Goal: Navigation & Orientation: Find specific page/section

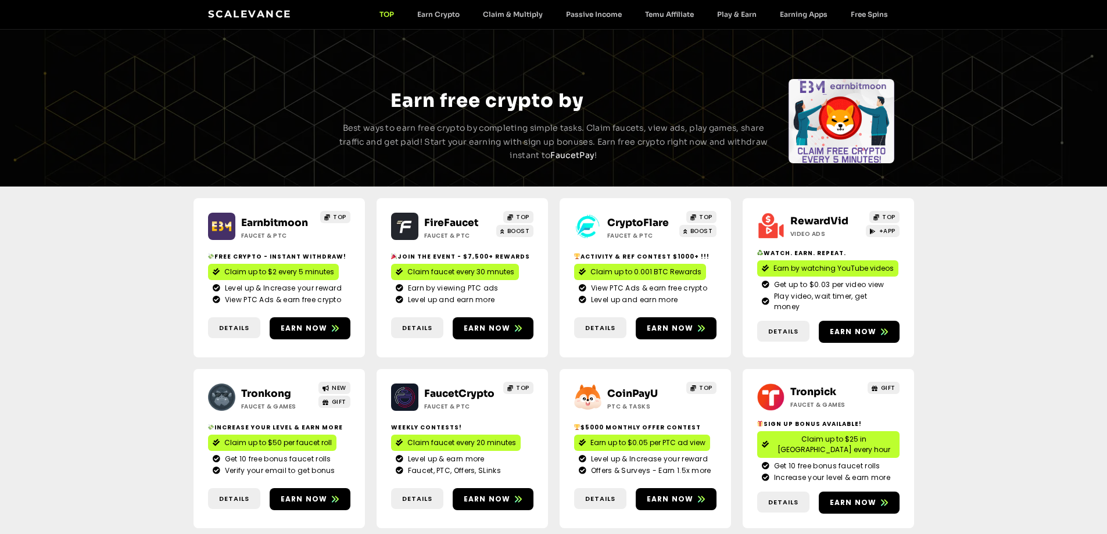
click at [626, 220] on link "CryptoFlare" at bounding box center [638, 223] width 62 height 12
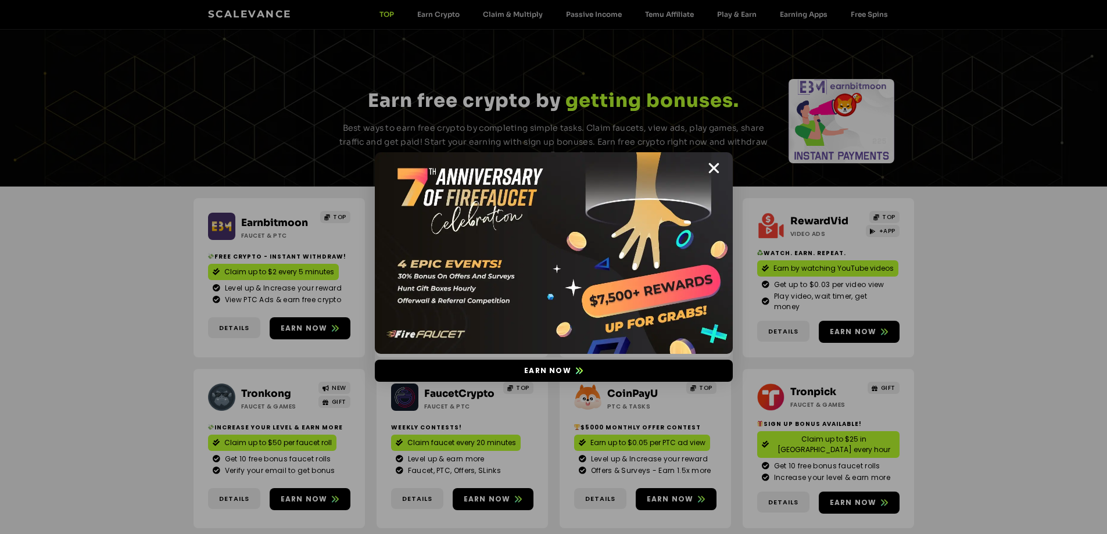
click at [721, 170] on img at bounding box center [554, 253] width 358 height 202
click at [713, 167] on icon "Close" at bounding box center [713, 168] width 15 height 15
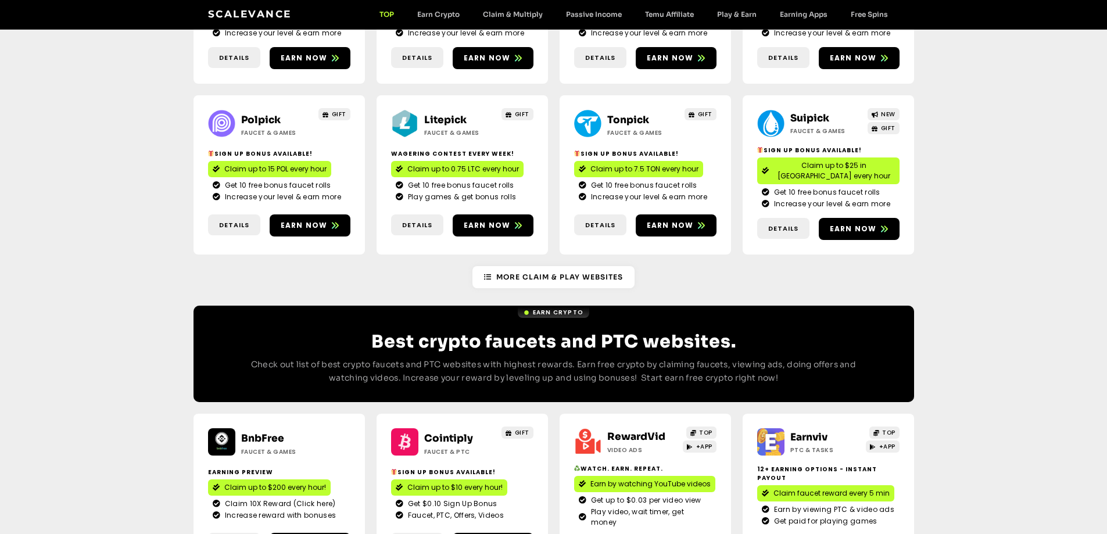
scroll to position [755, 0]
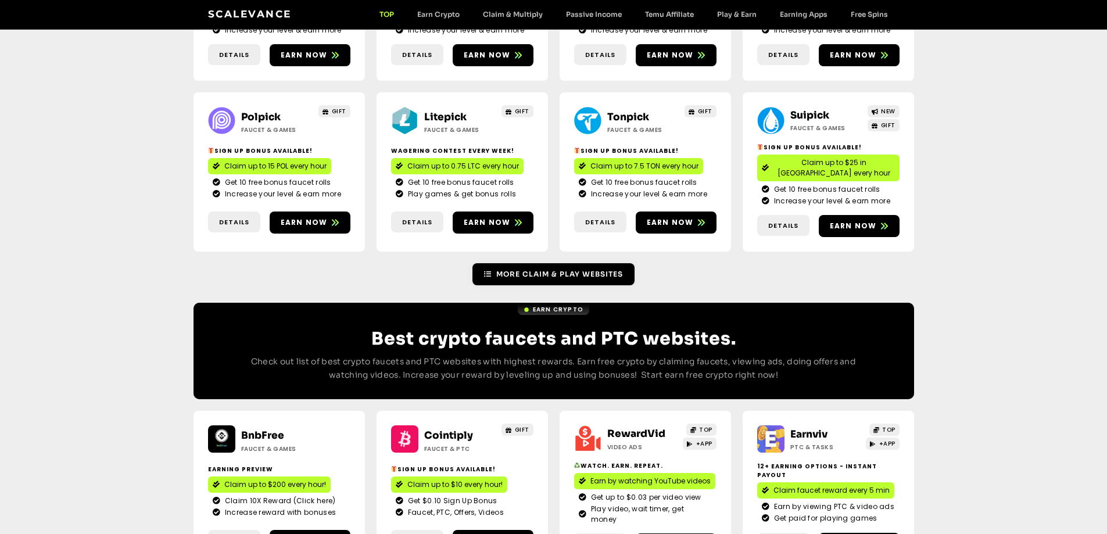
click at [558, 269] on span "More Claim & Play Websites" at bounding box center [559, 274] width 127 height 10
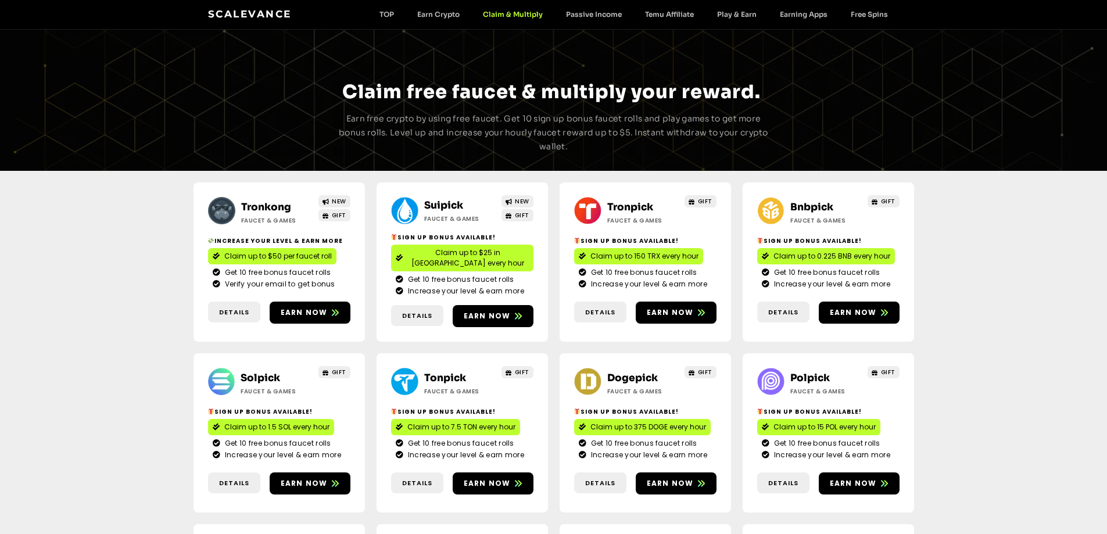
click at [264, 205] on link "Tronkong" at bounding box center [266, 207] width 50 height 12
click at [443, 205] on link "Suipick" at bounding box center [443, 205] width 39 height 12
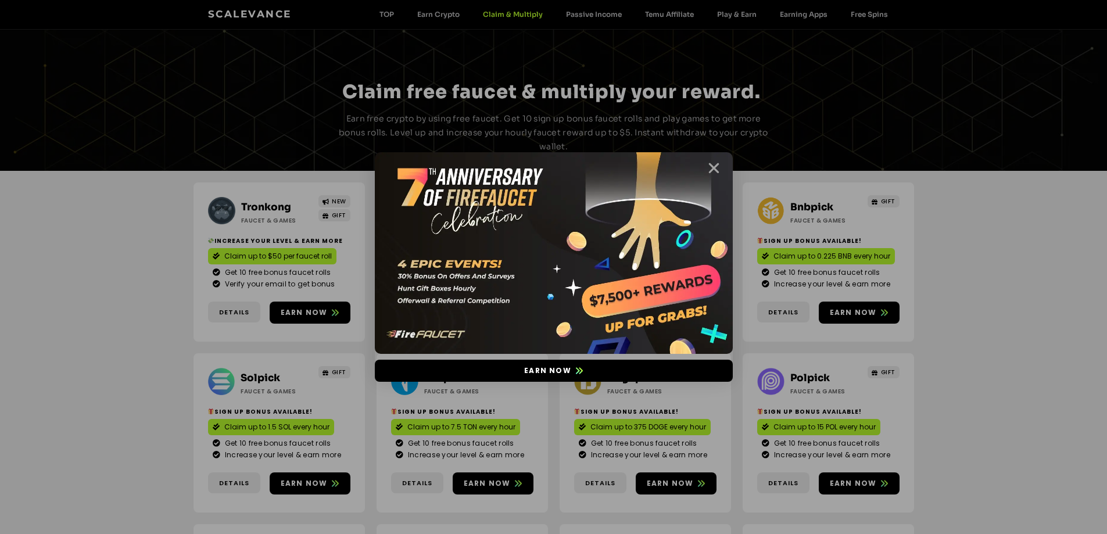
click at [709, 166] on icon "Close" at bounding box center [713, 168] width 15 height 15
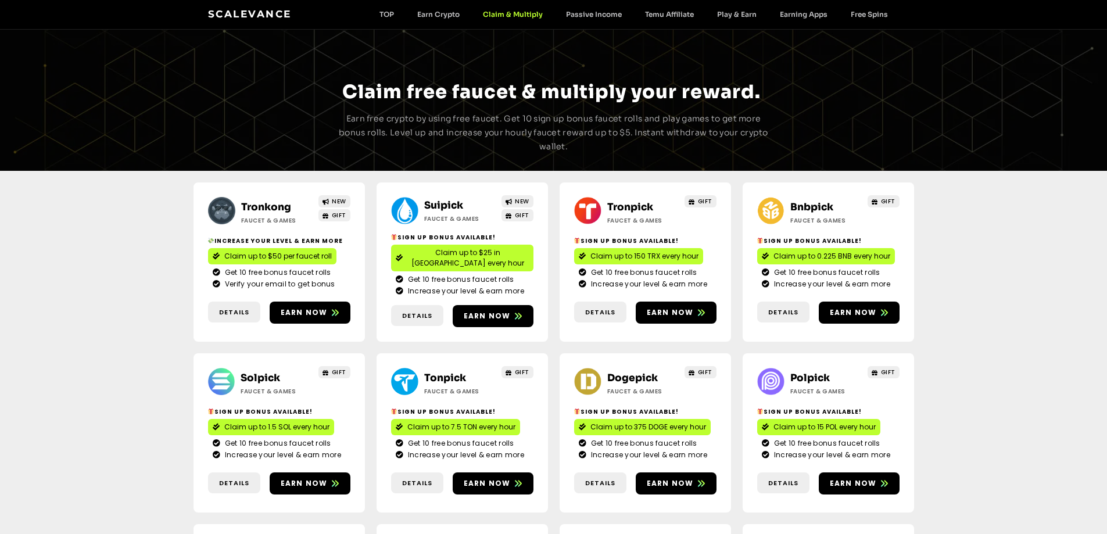
click at [802, 207] on link "Bnbpick" at bounding box center [811, 207] width 43 height 12
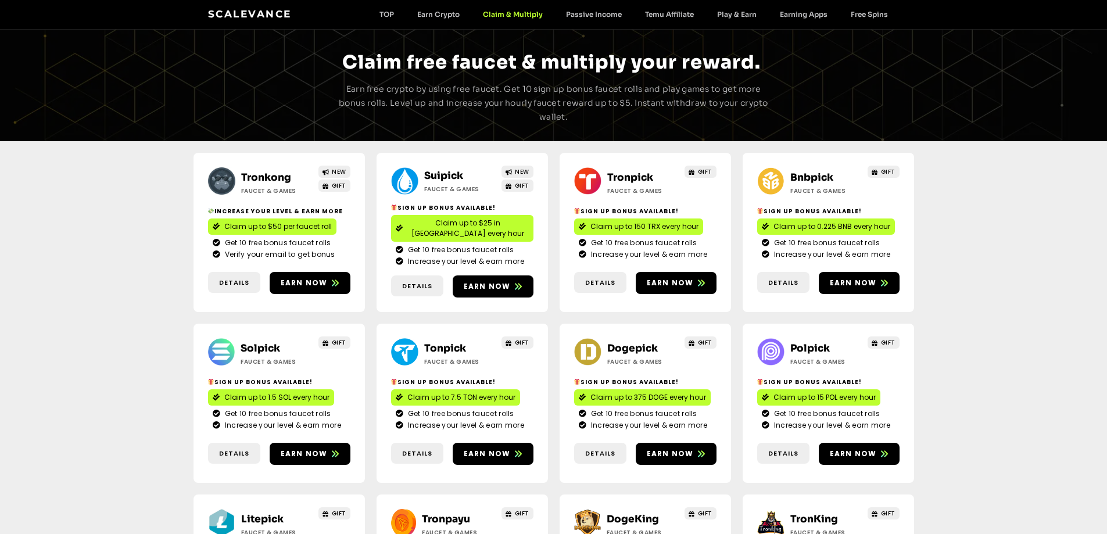
scroll to position [58, 0]
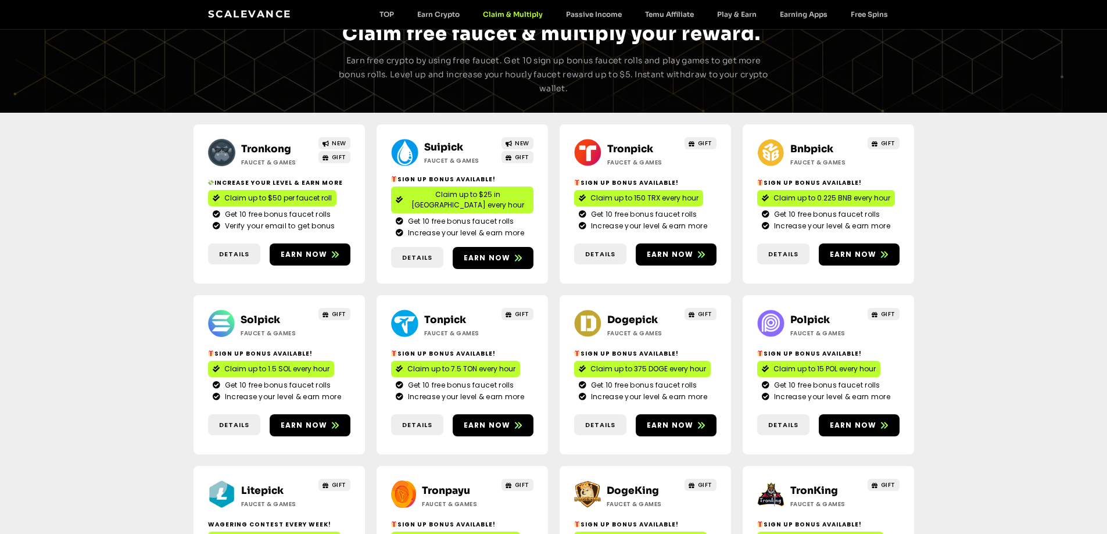
click at [444, 149] on link "Suipick" at bounding box center [443, 147] width 39 height 12
click at [267, 314] on link "Solpick" at bounding box center [260, 320] width 40 height 12
click at [607, 314] on link "Dogepick" at bounding box center [632, 320] width 51 height 12
click at [802, 314] on link "Polpick" at bounding box center [810, 320] width 40 height 12
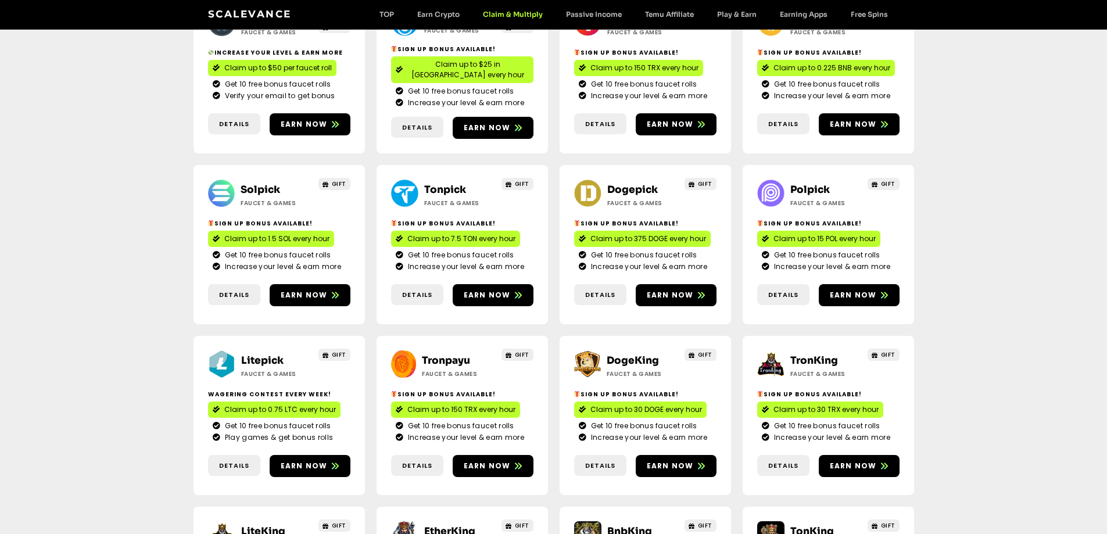
scroll to position [174, 0]
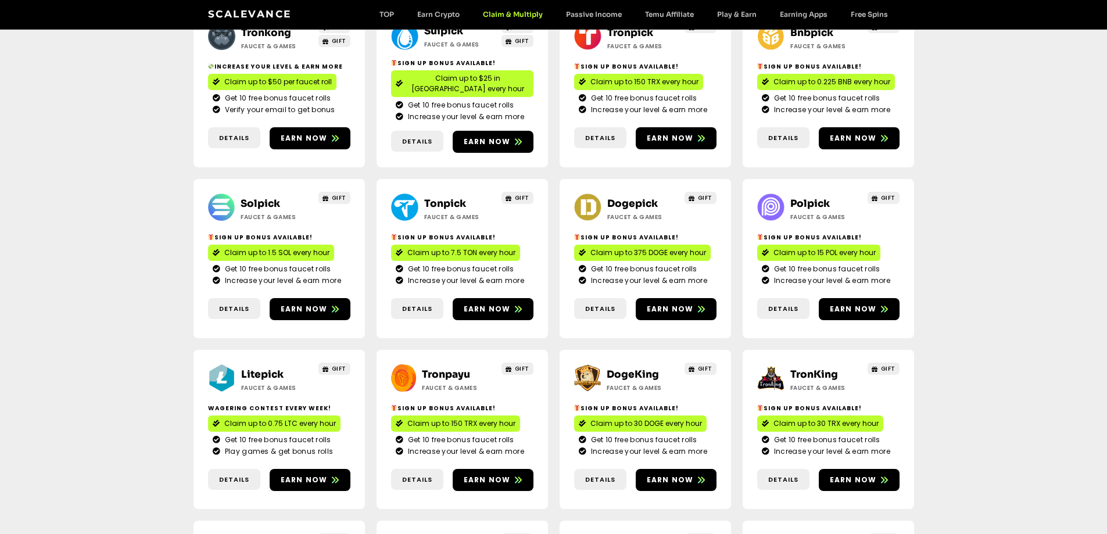
click at [619, 198] on link "Dogepick" at bounding box center [632, 204] width 51 height 12
click at [809, 198] on link "Polpick" at bounding box center [810, 204] width 40 height 12
click at [258, 196] on h2 "Solpick" at bounding box center [276, 203] width 73 height 15
click at [260, 196] on h2 "Solpick" at bounding box center [276, 203] width 73 height 15
click at [258, 198] on link "Solpick" at bounding box center [260, 204] width 40 height 12
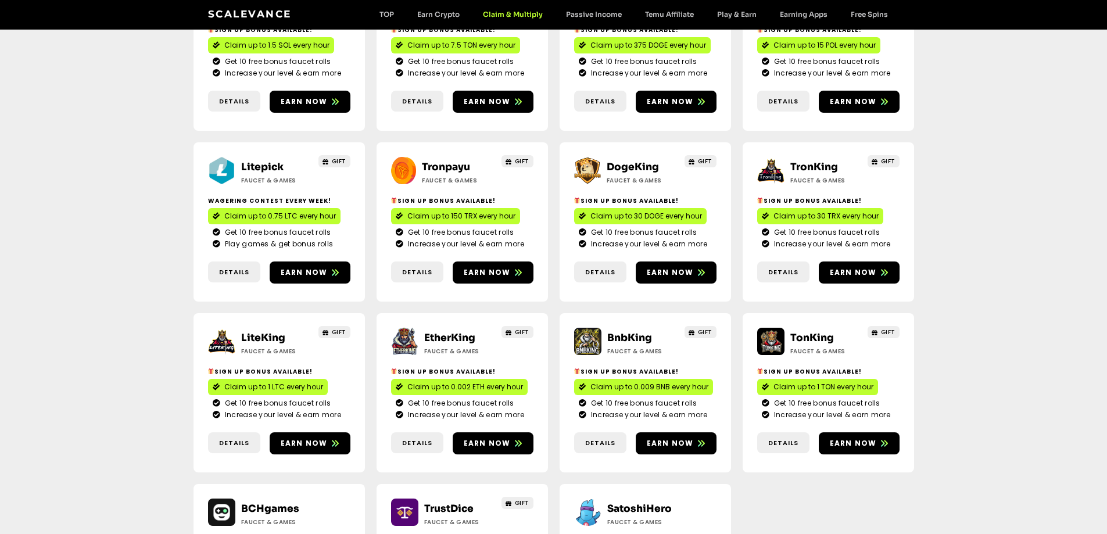
scroll to position [349, 0]
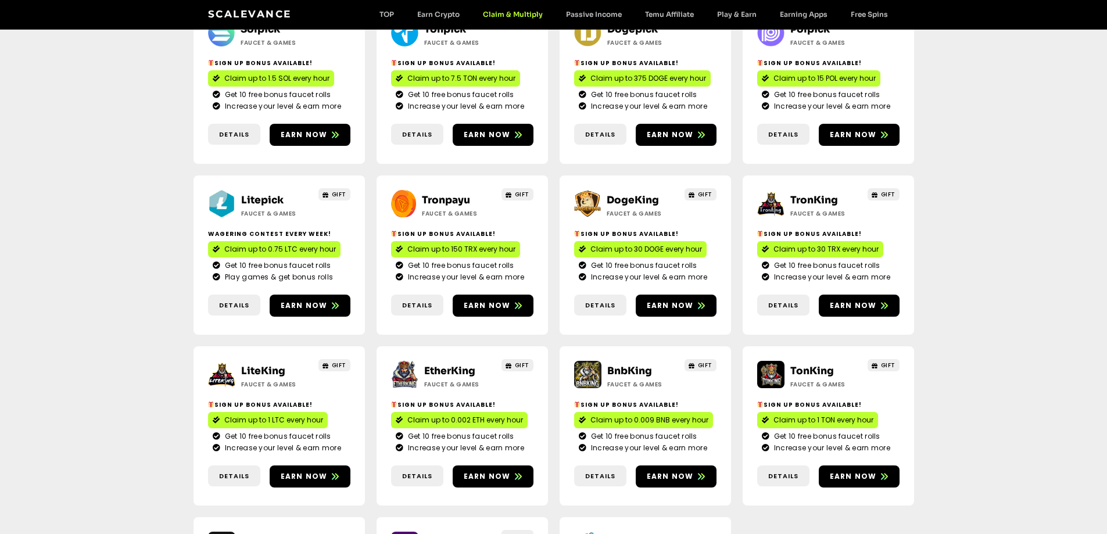
click at [252, 194] on link "Litepick" at bounding box center [262, 200] width 42 height 12
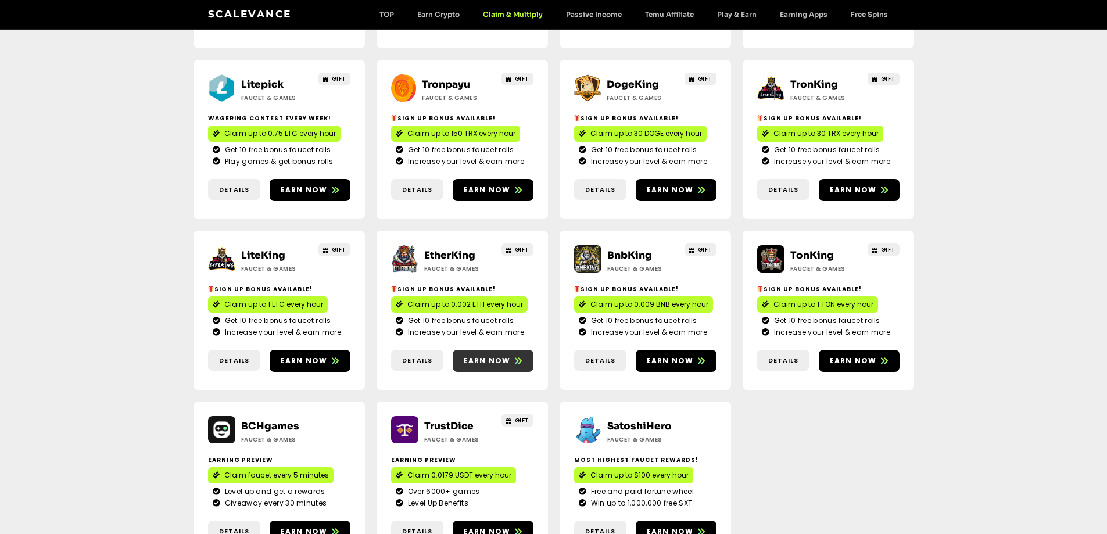
scroll to position [465, 0]
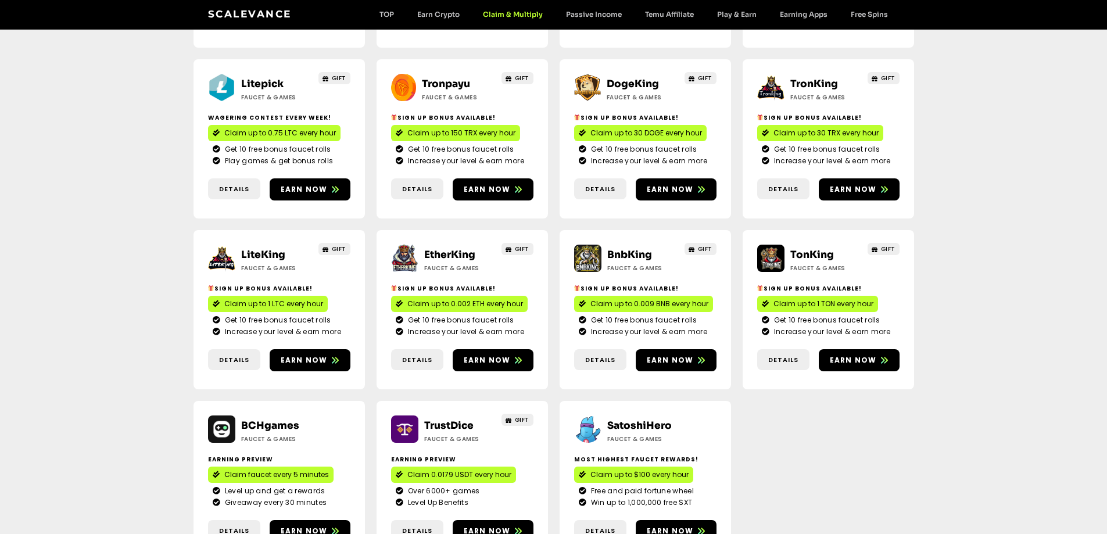
click at [260, 249] on link "LiteKing" at bounding box center [263, 255] width 44 height 12
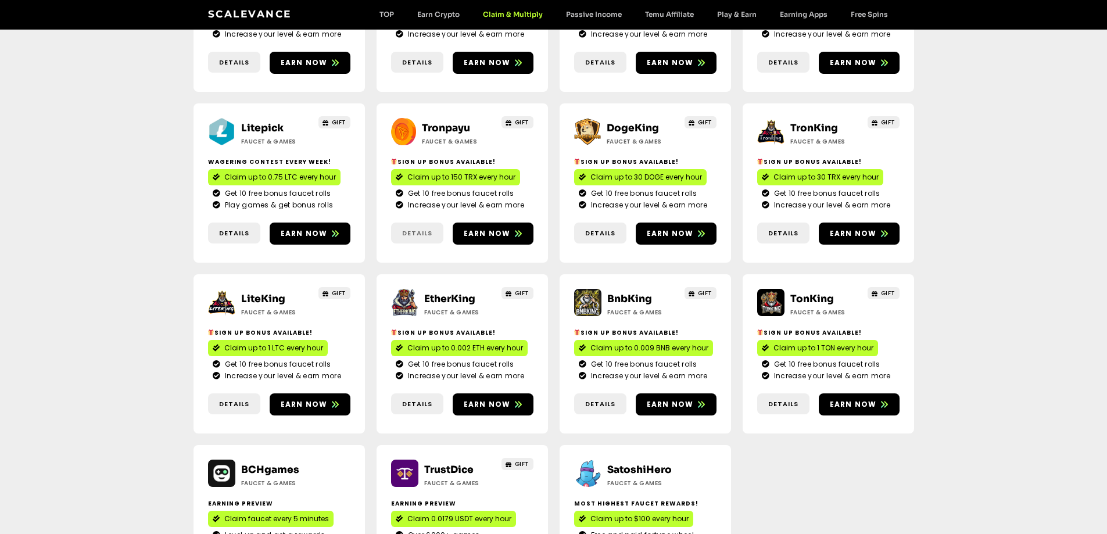
scroll to position [349, 0]
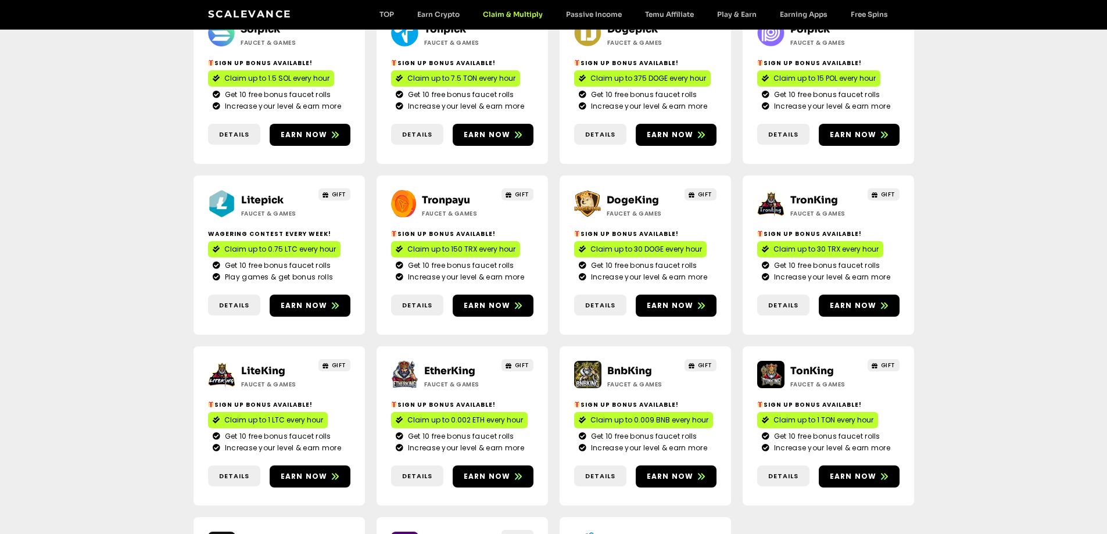
click at [619, 194] on link "DogeKing" at bounding box center [632, 200] width 52 height 12
click at [816, 194] on link "TronKing" at bounding box center [814, 200] width 48 height 12
click at [622, 194] on link "DogeKing" at bounding box center [632, 200] width 52 height 12
click at [809, 194] on link "TronKing" at bounding box center [814, 200] width 48 height 12
click at [266, 365] on link "LiteKing" at bounding box center [263, 371] width 44 height 12
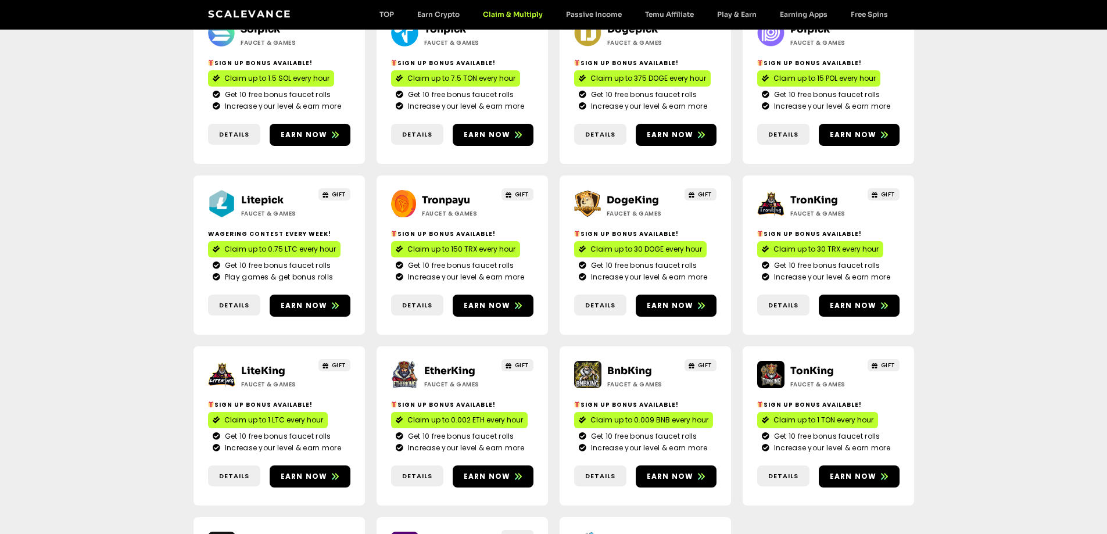
click at [439, 365] on link "EtherKing" at bounding box center [449, 371] width 51 height 12
click at [450, 365] on link "EtherKing" at bounding box center [449, 371] width 51 height 12
click at [620, 365] on link "BnbKing" at bounding box center [629, 371] width 45 height 12
click at [816, 365] on link "TonKing" at bounding box center [812, 371] width 44 height 12
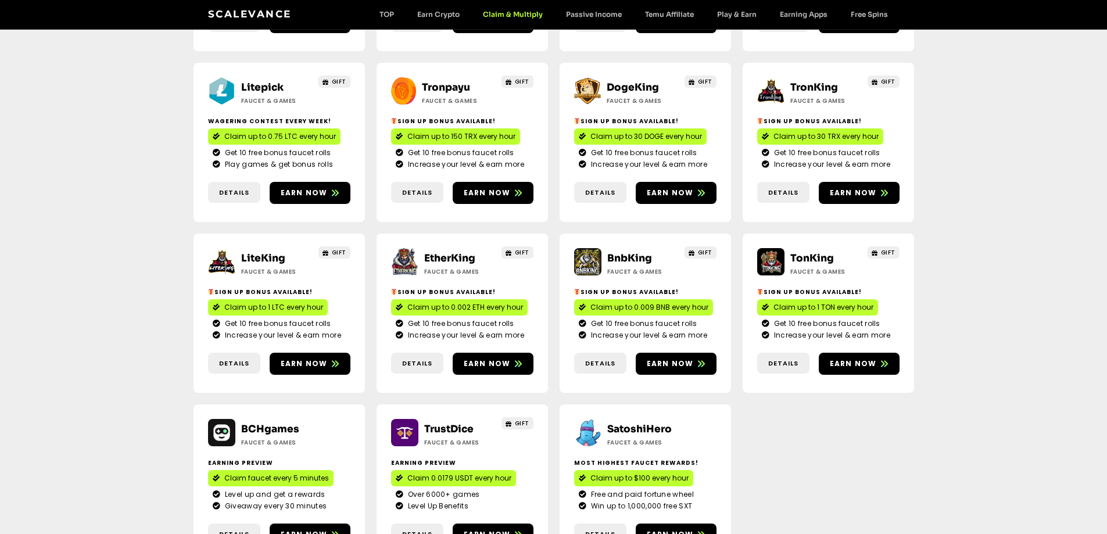
scroll to position [465, 0]
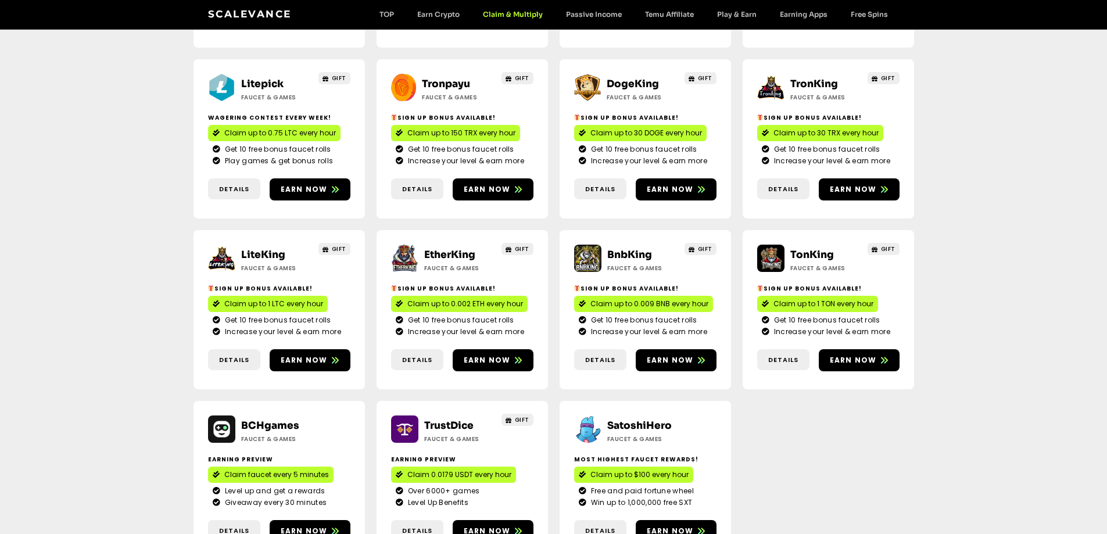
click at [434, 419] on link "TrustDice" at bounding box center [448, 425] width 49 height 12
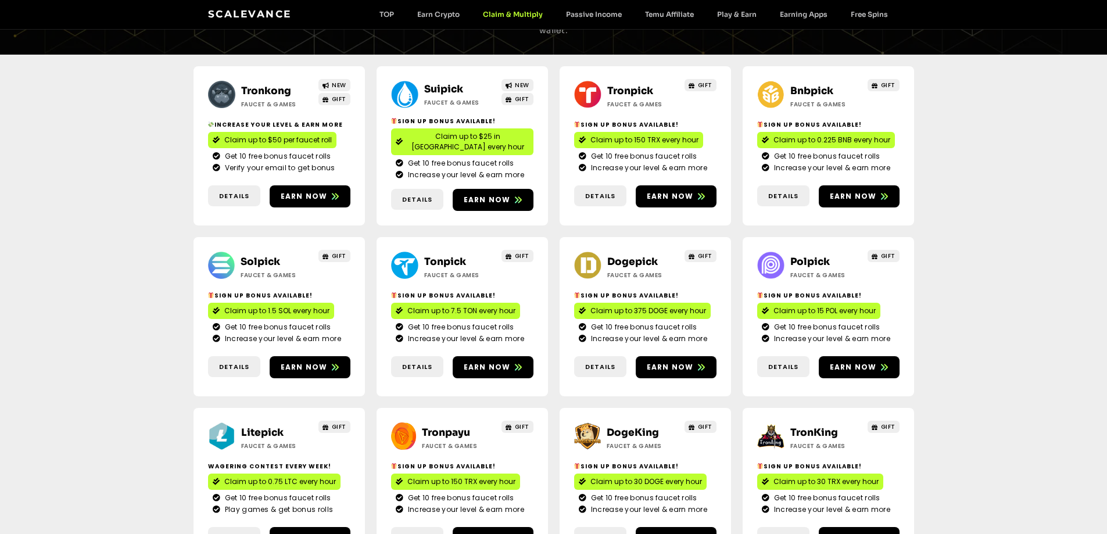
scroll to position [0, 0]
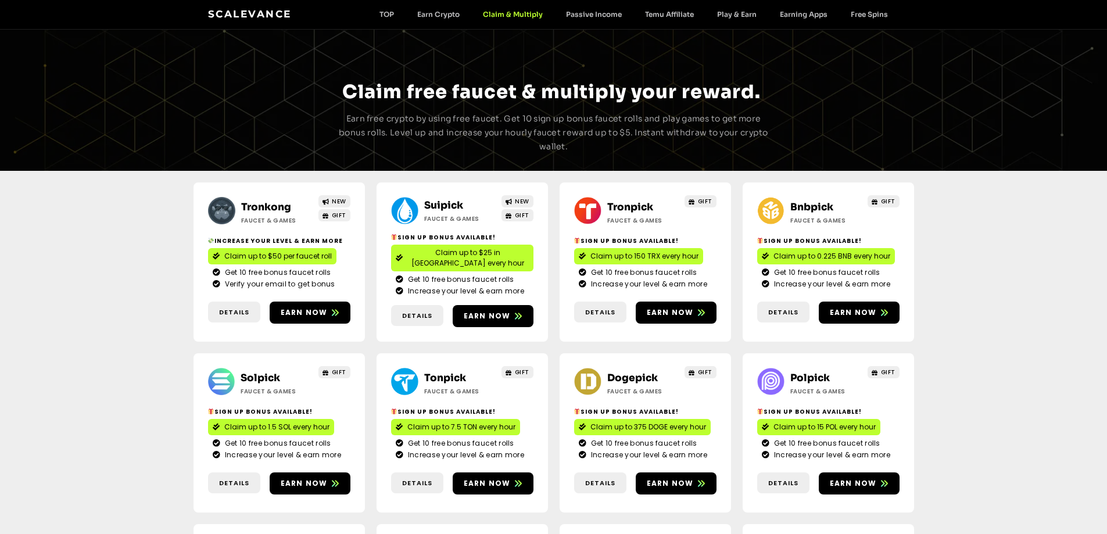
click at [254, 10] on link "Scalevance" at bounding box center [250, 14] width 84 height 12
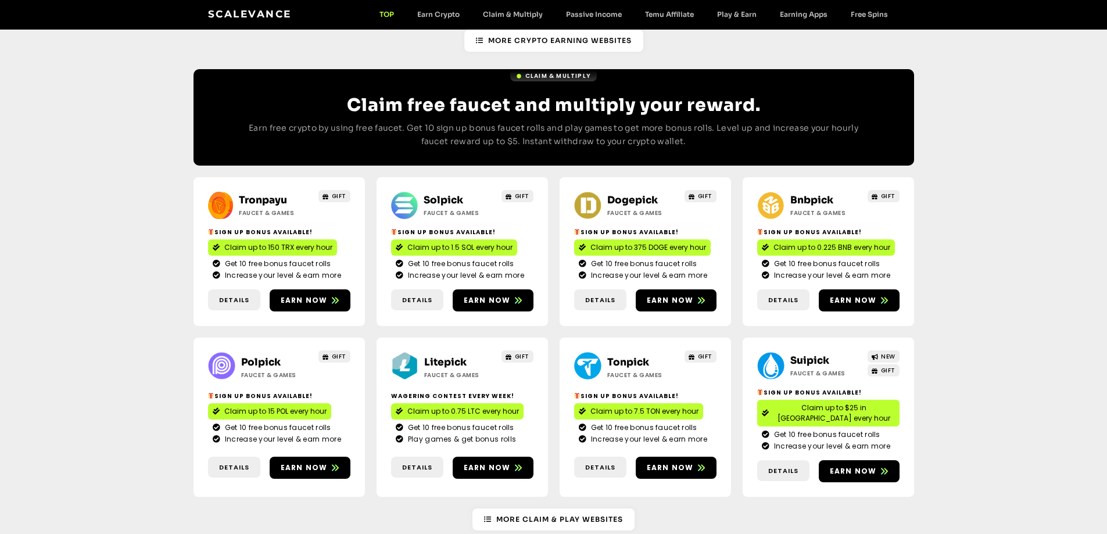
scroll to position [465, 0]
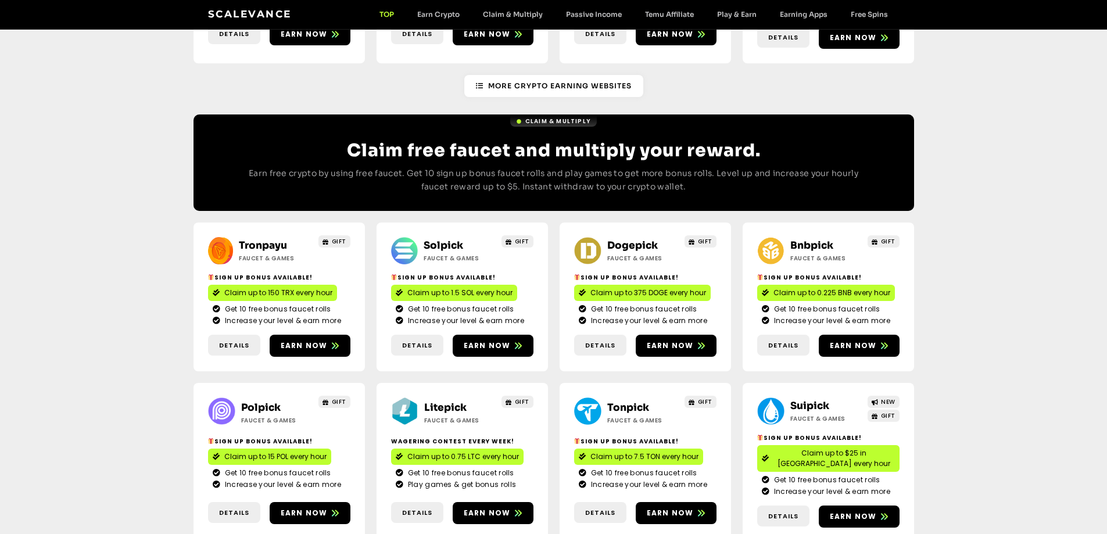
click at [809, 239] on link "Bnbpick" at bounding box center [811, 245] width 43 height 12
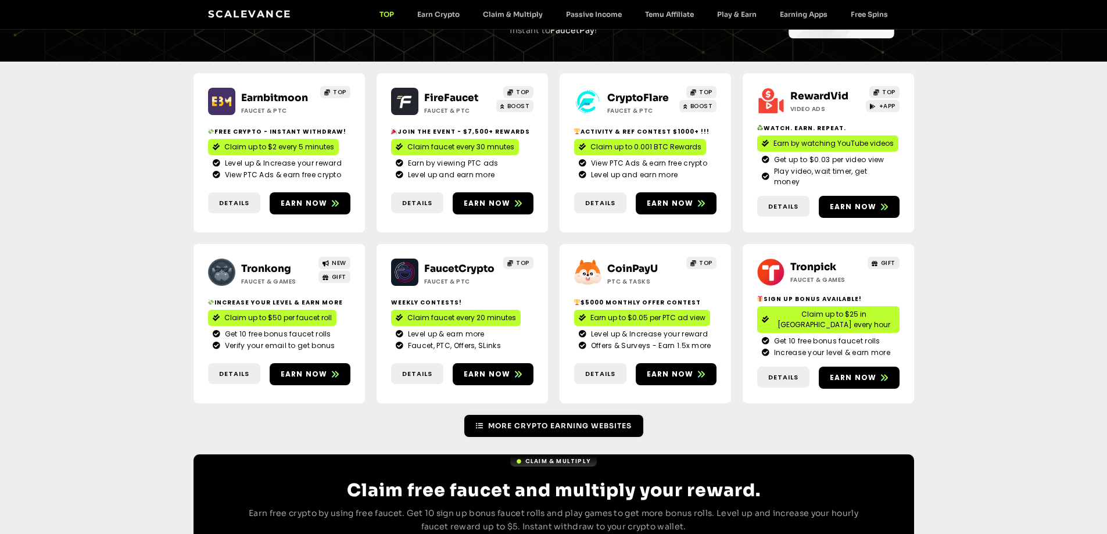
scroll to position [0, 0]
